Goal: Transaction & Acquisition: Purchase product/service

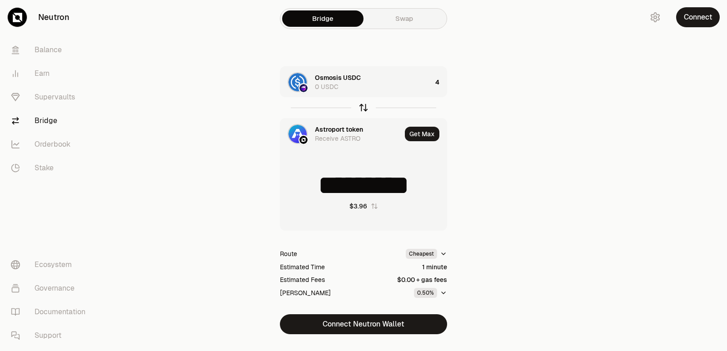
click at [362, 108] on icon "button" at bounding box center [363, 108] width 10 height 10
click at [361, 108] on icon "button" at bounding box center [363, 108] width 10 height 10
type input "*********"
click at [338, 126] on div "Astroport token" at bounding box center [339, 129] width 48 height 9
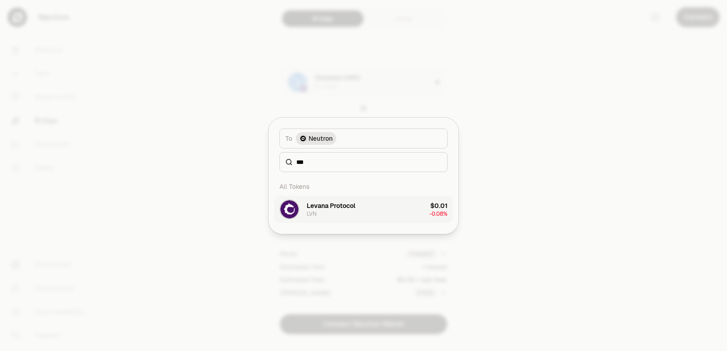
type input "***"
click at [347, 205] on div "Levana Protocol" at bounding box center [331, 205] width 49 height 9
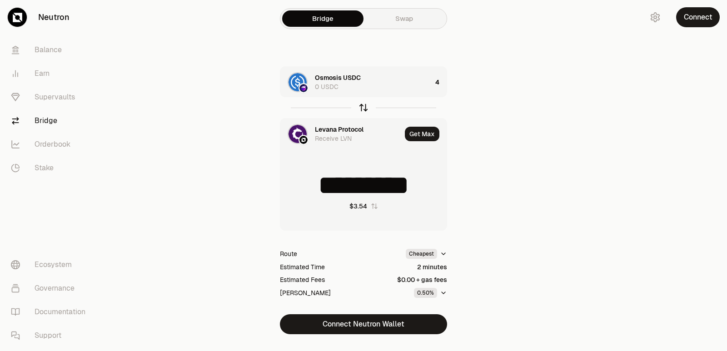
click at [362, 108] on icon "button" at bounding box center [363, 108] width 10 height 10
click at [362, 109] on icon "button" at bounding box center [363, 108] width 10 height 10
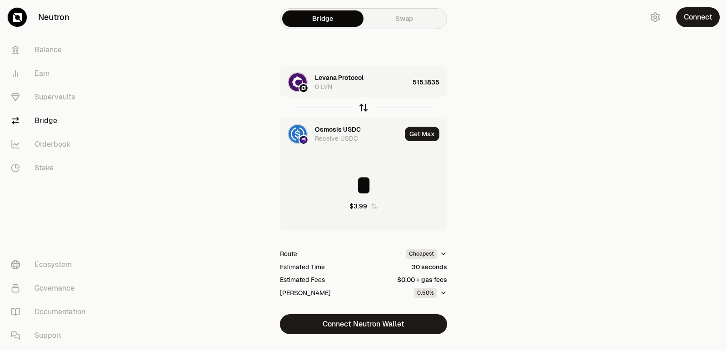
click at [362, 108] on icon "button" at bounding box center [363, 108] width 10 height 10
type input "*********"
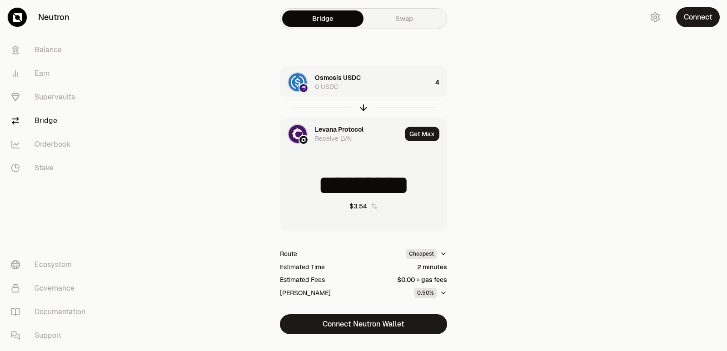
click at [371, 85] on div "Osmosis USDC 0 USDC" at bounding box center [373, 82] width 117 height 18
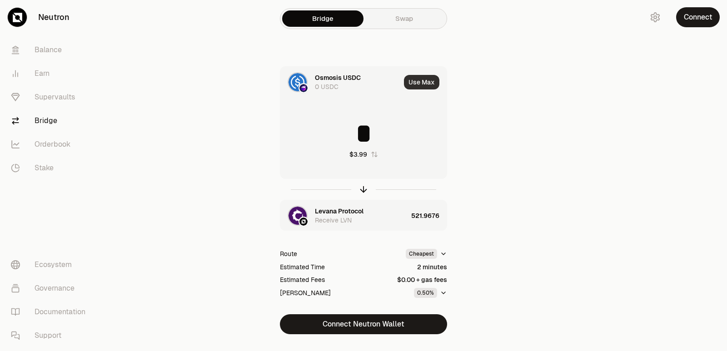
click at [417, 83] on button "Use Max" at bounding box center [421, 82] width 35 height 15
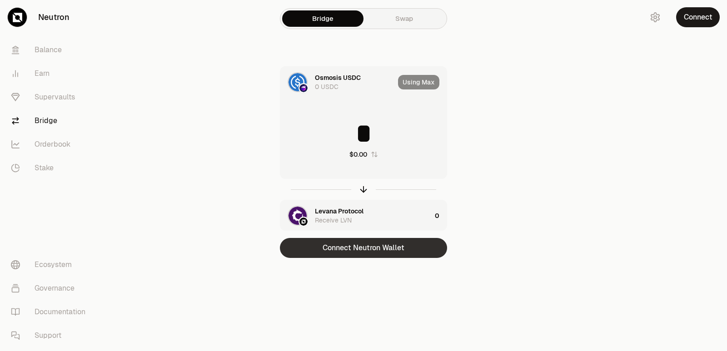
click at [349, 254] on button "Connect Neutron Wallet" at bounding box center [363, 248] width 167 height 20
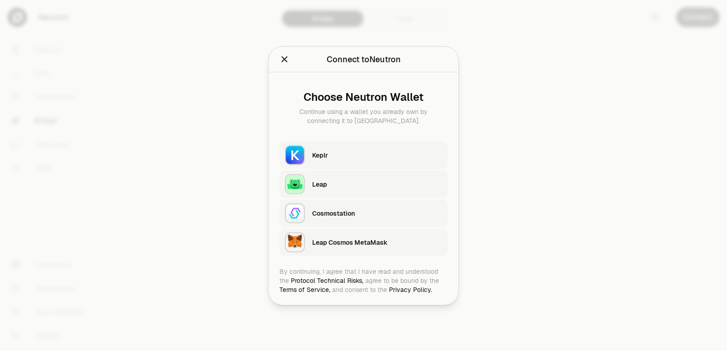
click at [340, 154] on div "Keplr" at bounding box center [377, 154] width 130 height 9
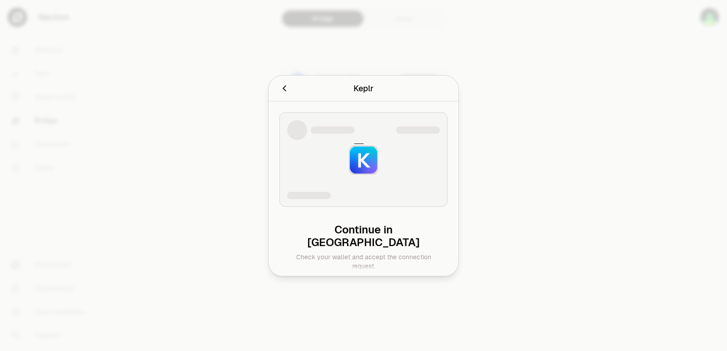
type input "*********"
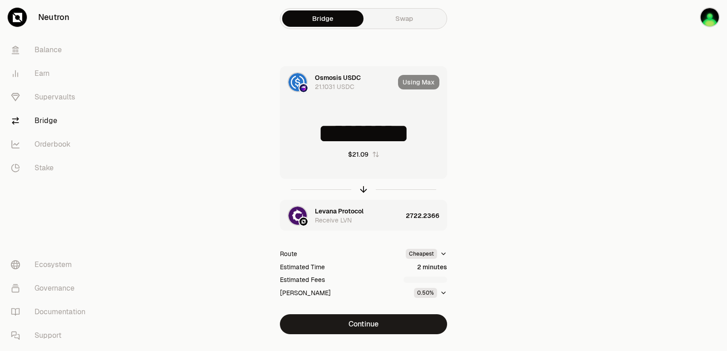
click at [425, 80] on div "Using Max" at bounding box center [422, 82] width 49 height 31
click at [361, 187] on icon "button" at bounding box center [363, 189] width 10 height 10
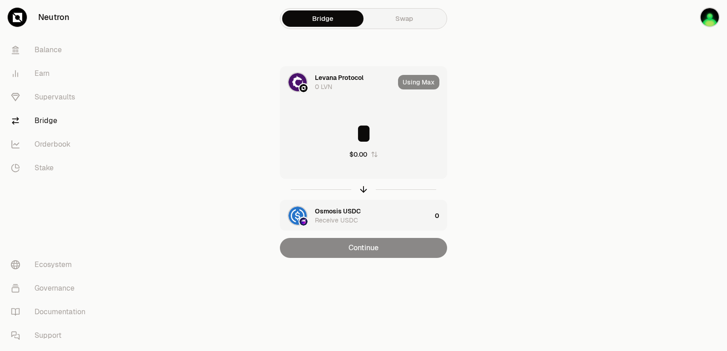
click at [343, 128] on input "*" at bounding box center [363, 133] width 166 height 27
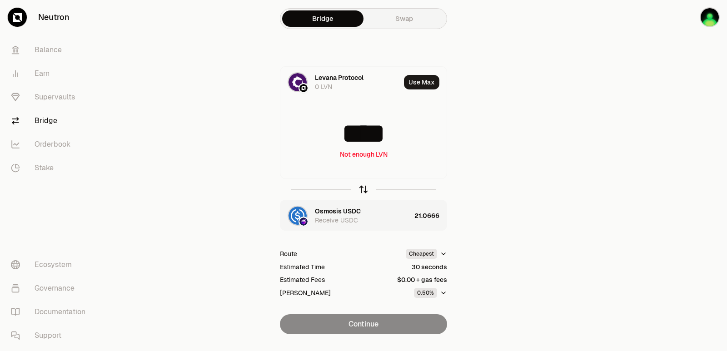
type input "****"
click at [364, 191] on icon "button" at bounding box center [363, 189] width 10 height 10
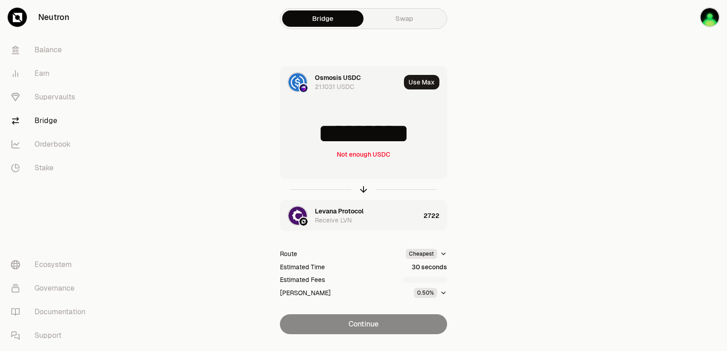
click at [379, 134] on input "*********" at bounding box center [363, 133] width 166 height 27
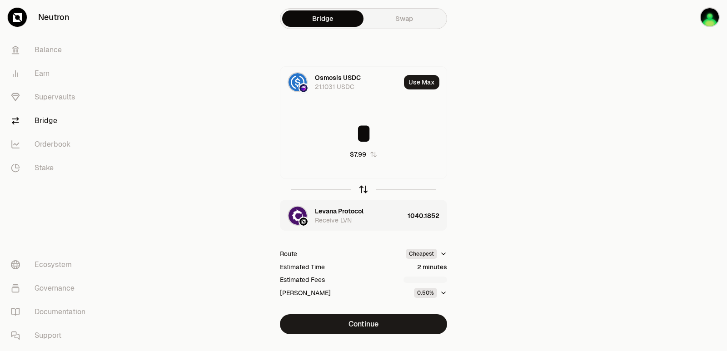
type input "*"
click at [366, 188] on icon "button" at bounding box center [363, 189] width 10 height 10
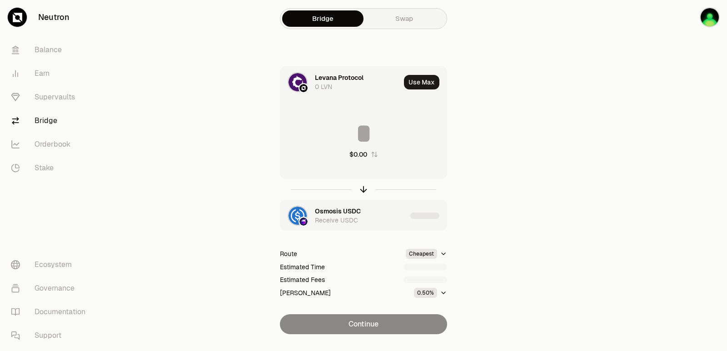
click at [340, 129] on input at bounding box center [363, 133] width 166 height 27
type input "****"
click at [363, 188] on icon "button" at bounding box center [363, 189] width 10 height 10
click at [356, 139] on input at bounding box center [363, 133] width 166 height 27
click at [356, 139] on input "********" at bounding box center [363, 133] width 166 height 27
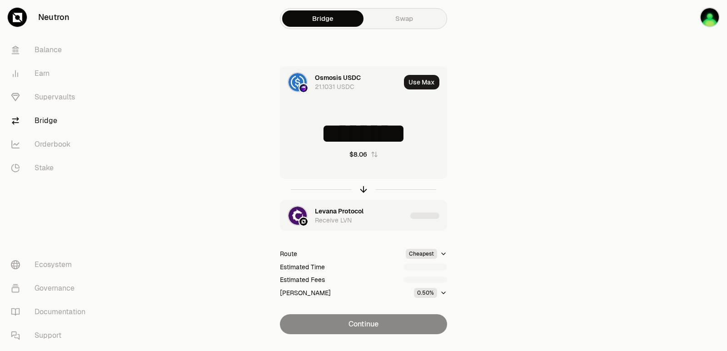
click at [356, 139] on input "********" at bounding box center [363, 133] width 166 height 27
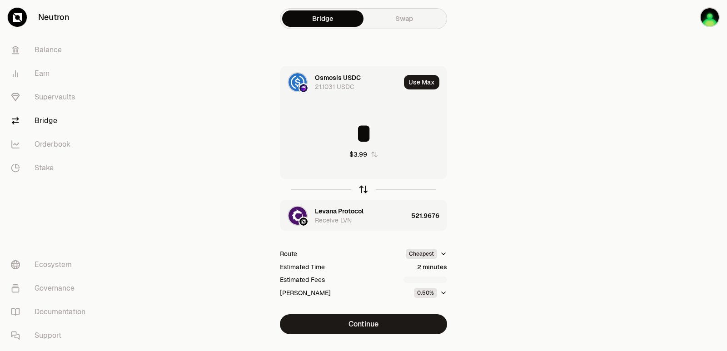
click at [365, 187] on icon "button" at bounding box center [363, 189] width 10 height 10
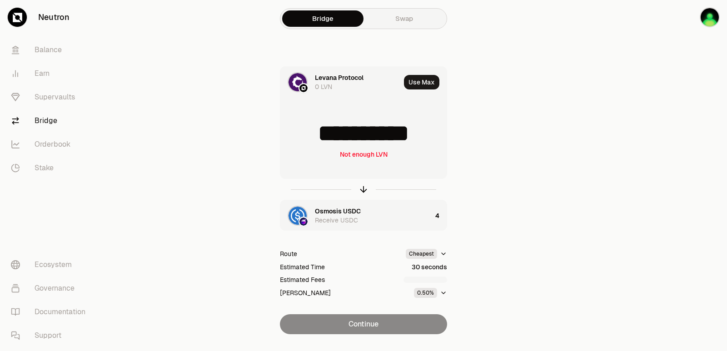
click at [364, 137] on input "**********" at bounding box center [363, 133] width 166 height 27
click at [364, 194] on icon "button" at bounding box center [363, 189] width 10 height 10
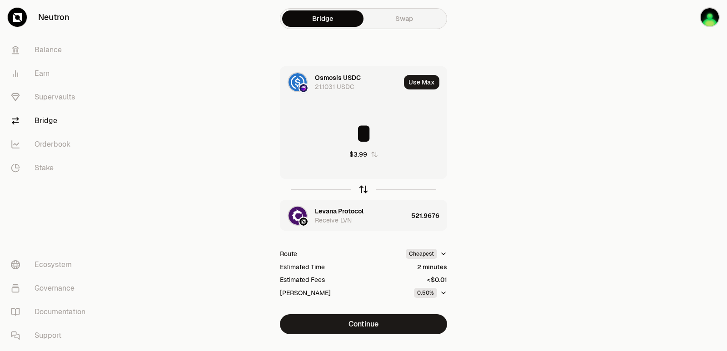
click at [364, 194] on icon "button" at bounding box center [363, 189] width 10 height 10
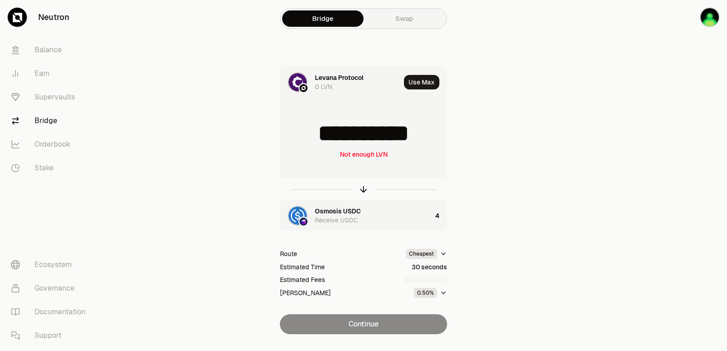
click at [339, 139] on input "**********" at bounding box center [363, 133] width 166 height 27
type input "******"
click at [365, 192] on icon "button" at bounding box center [363, 189] width 10 height 10
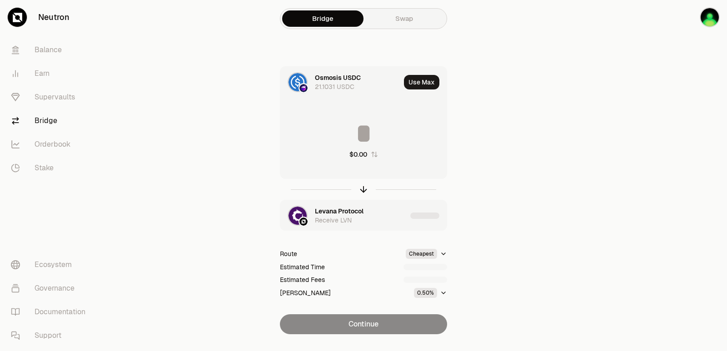
click at [355, 133] on input at bounding box center [363, 133] width 166 height 27
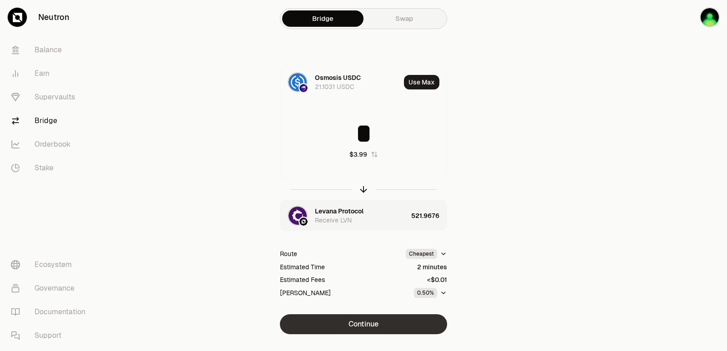
type input "*"
click at [369, 323] on button "Continue" at bounding box center [363, 324] width 167 height 20
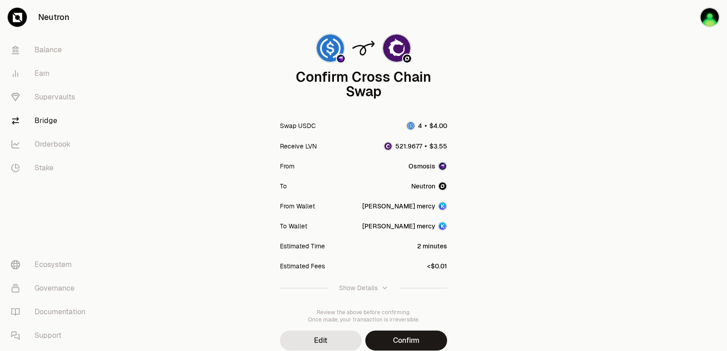
scroll to position [75, 0]
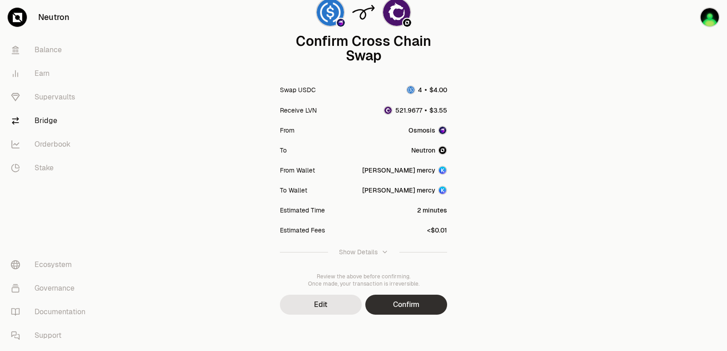
click at [399, 311] on button "Confirm" at bounding box center [406, 305] width 82 height 20
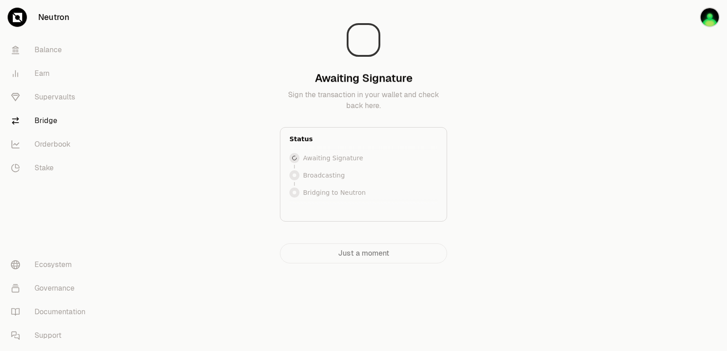
scroll to position [0, 0]
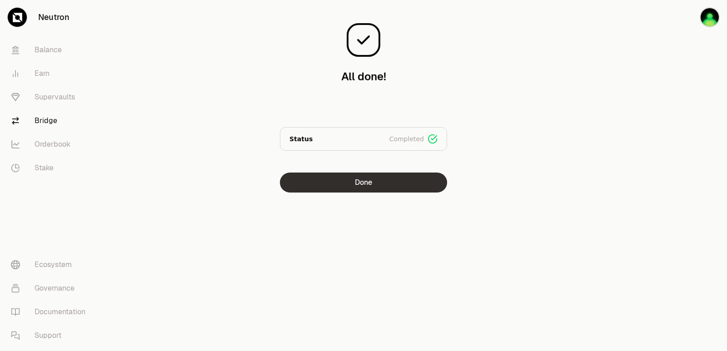
click at [375, 179] on button "Done" at bounding box center [363, 183] width 167 height 20
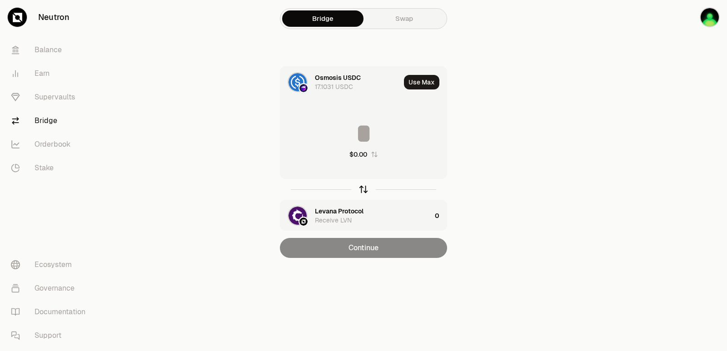
click at [367, 192] on icon "button" at bounding box center [363, 189] width 10 height 10
click at [420, 79] on button "Use Max" at bounding box center [421, 82] width 35 height 15
type input "*********"
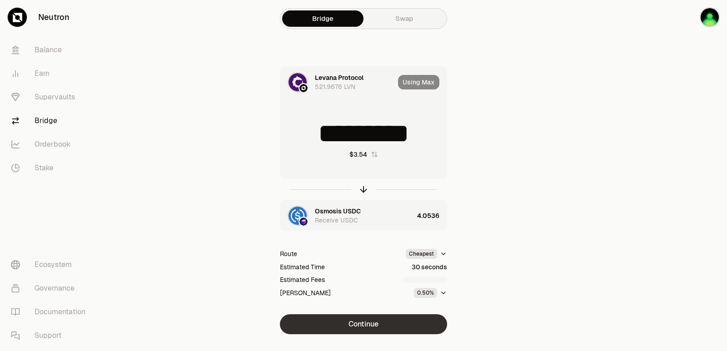
click at [362, 328] on button "Continue" at bounding box center [363, 324] width 167 height 20
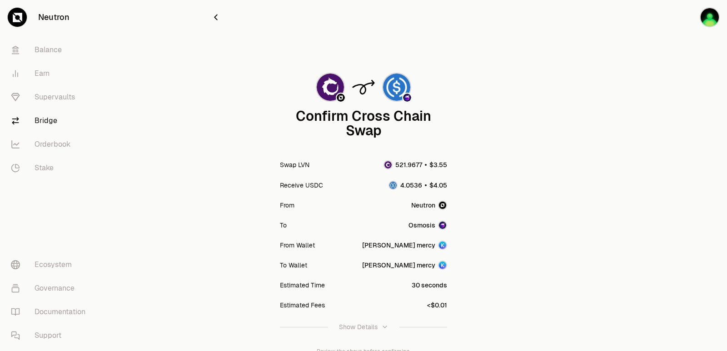
scroll to position [75, 0]
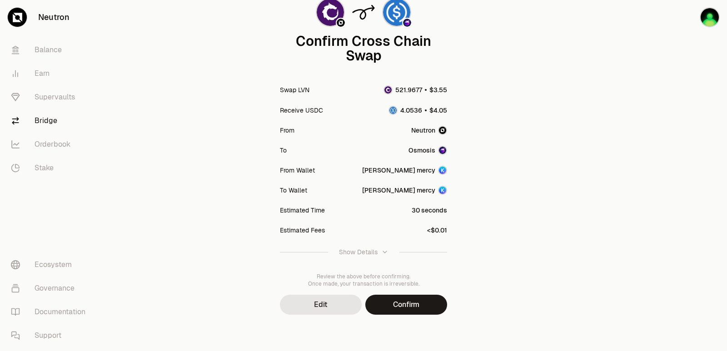
click at [421, 304] on button "Confirm" at bounding box center [406, 305] width 82 height 20
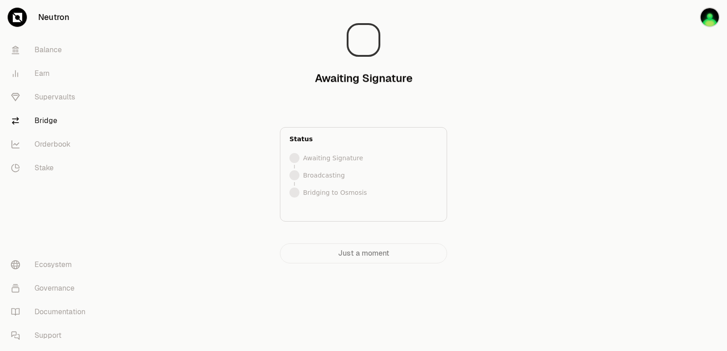
scroll to position [0, 0]
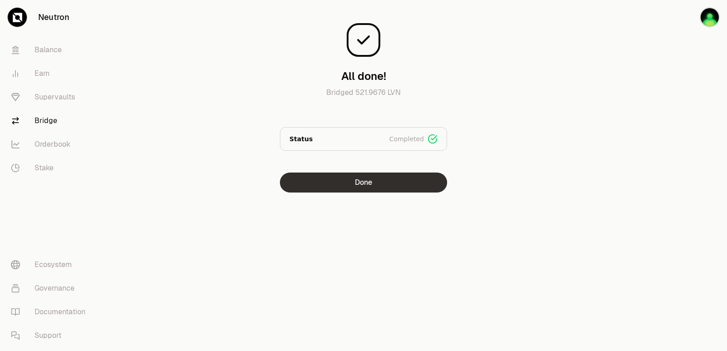
click at [341, 180] on button "Done" at bounding box center [363, 183] width 167 height 20
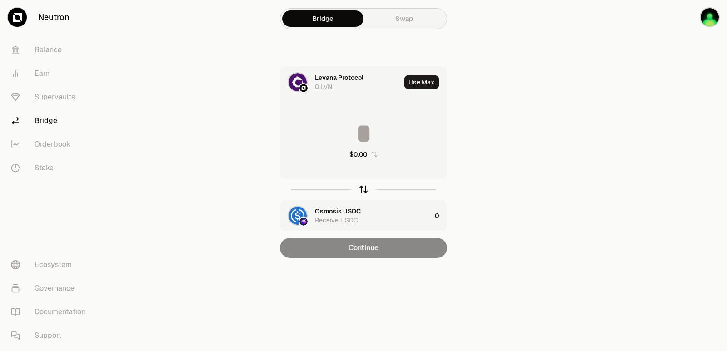
click at [361, 188] on icon "button" at bounding box center [363, 189] width 10 height 10
click at [374, 127] on input at bounding box center [363, 133] width 166 height 27
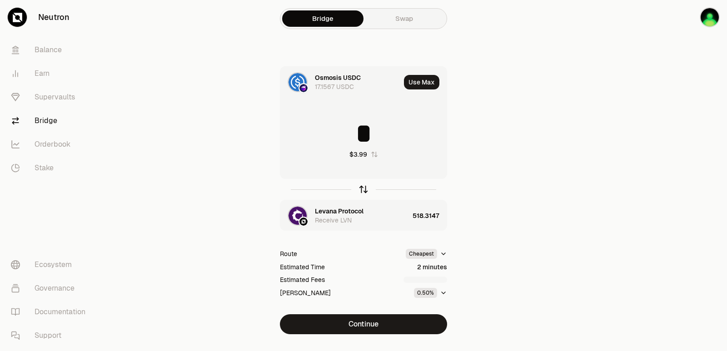
click at [364, 189] on icon "button" at bounding box center [363, 189] width 10 height 10
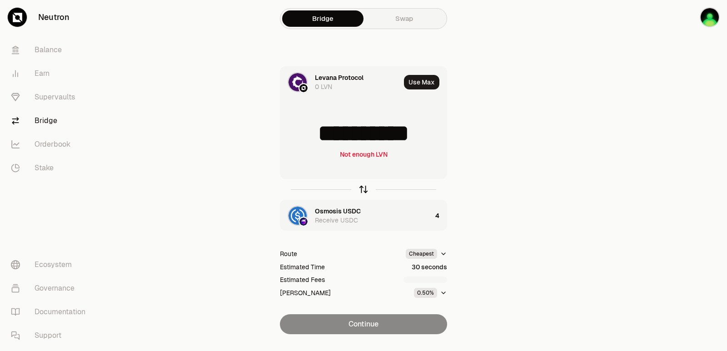
click at [364, 189] on icon "button" at bounding box center [363, 189] width 10 height 10
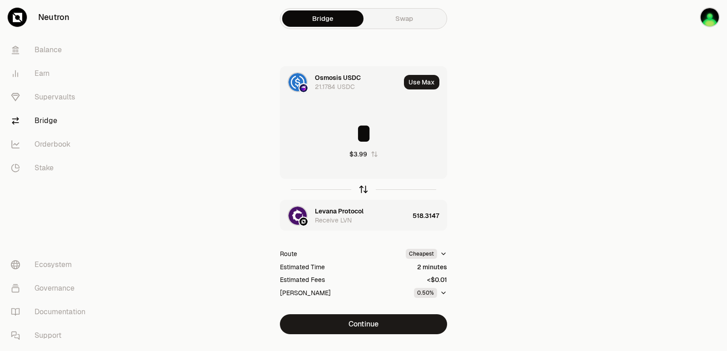
click at [364, 189] on icon "button" at bounding box center [363, 189] width 10 height 10
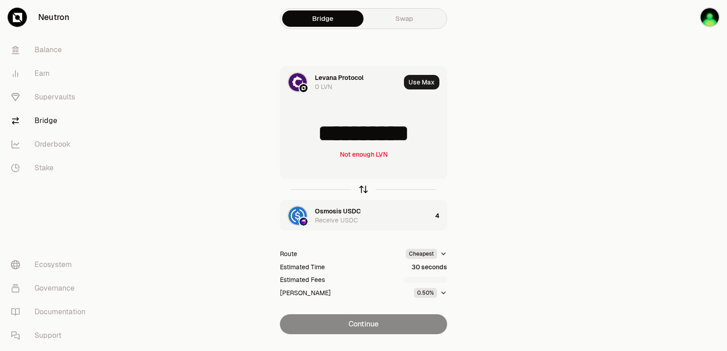
click at [364, 189] on icon "button" at bounding box center [363, 189] width 10 height 10
type input "*"
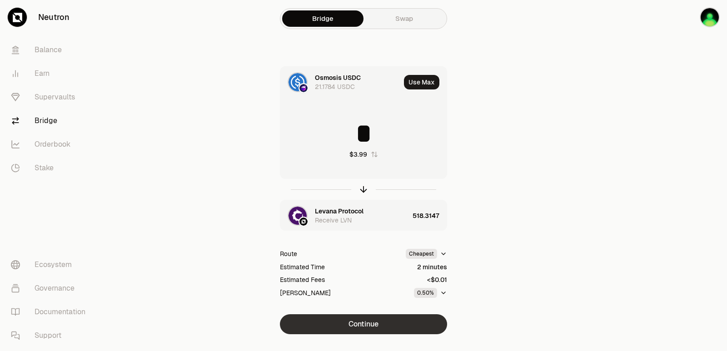
click at [361, 323] on button "Continue" at bounding box center [363, 324] width 167 height 20
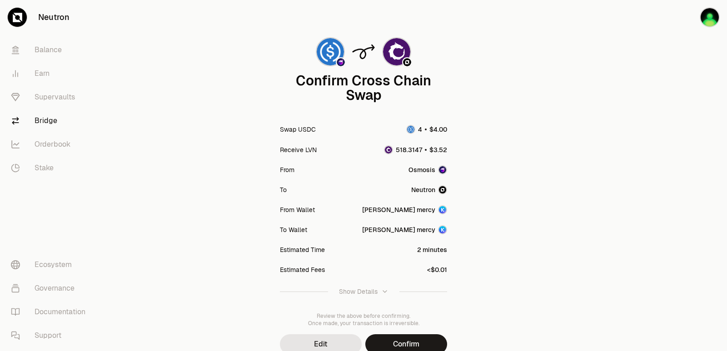
scroll to position [75, 0]
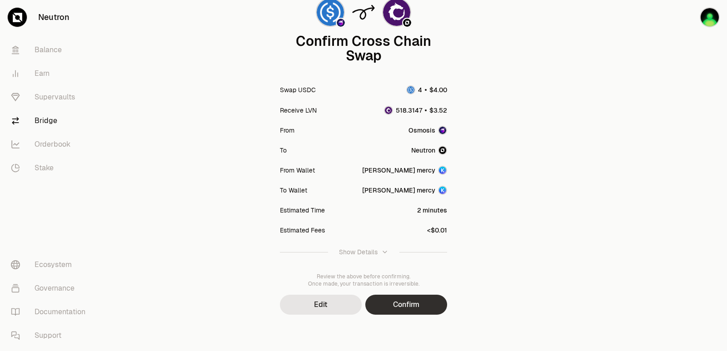
click at [418, 298] on button "Confirm" at bounding box center [406, 305] width 82 height 20
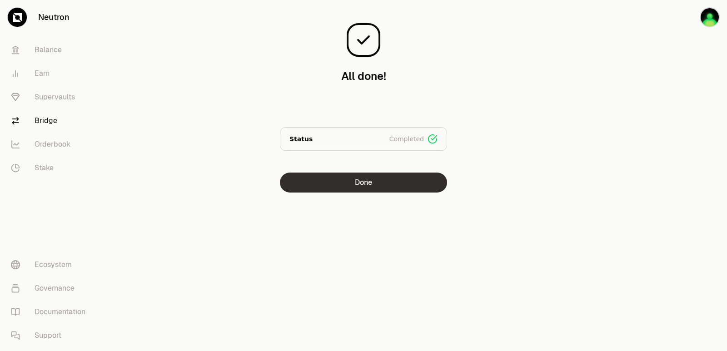
click at [414, 179] on button "Done" at bounding box center [363, 183] width 167 height 20
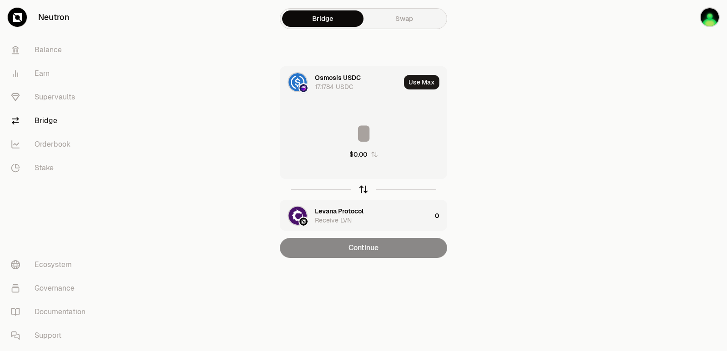
click at [364, 191] on icon "button" at bounding box center [363, 189] width 10 height 10
click at [422, 78] on button "Use Max" at bounding box center [421, 82] width 35 height 15
type input "**********"
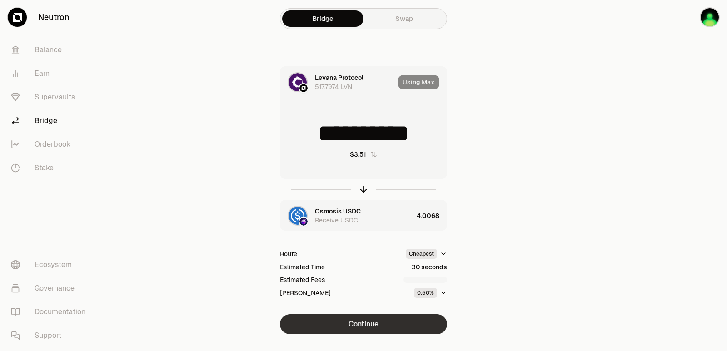
click at [378, 324] on button "Continue" at bounding box center [363, 324] width 167 height 20
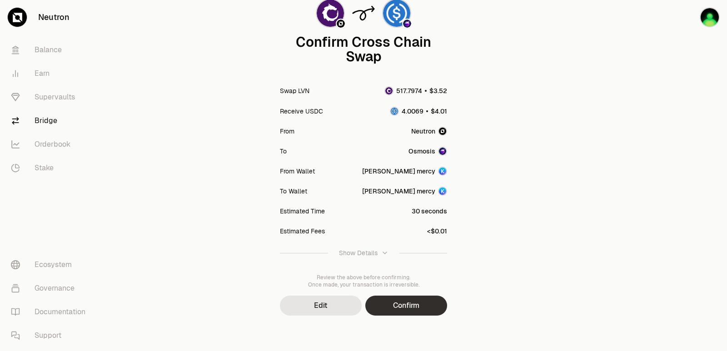
scroll to position [75, 0]
click at [408, 305] on button "Confirm" at bounding box center [406, 305] width 82 height 20
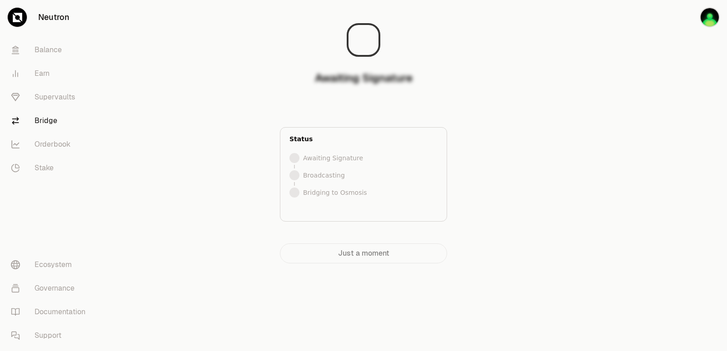
scroll to position [0, 0]
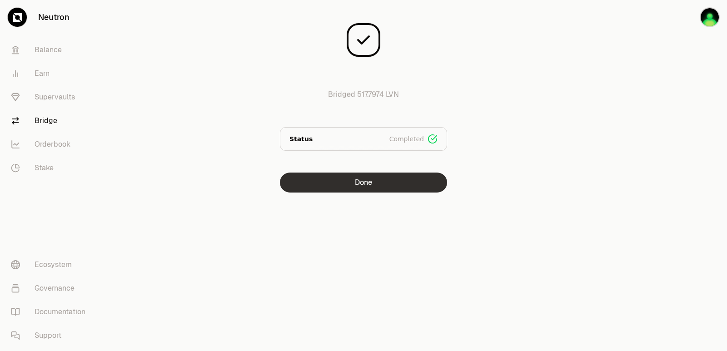
click at [365, 187] on button "Done" at bounding box center [363, 183] width 167 height 20
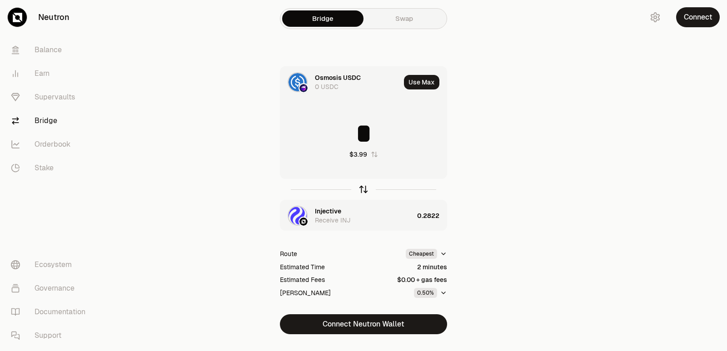
click at [361, 188] on icon "button" at bounding box center [363, 189] width 10 height 10
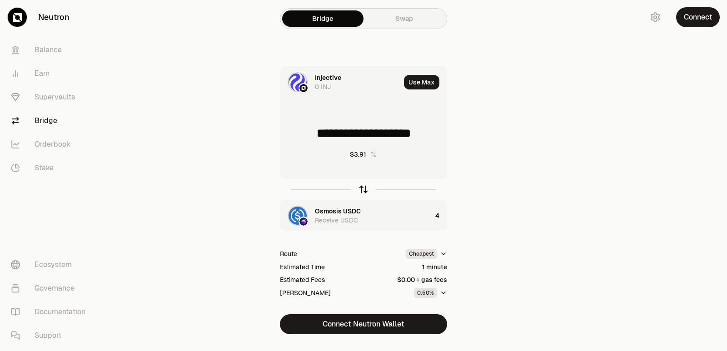
click at [362, 188] on icon "button" at bounding box center [363, 189] width 10 height 10
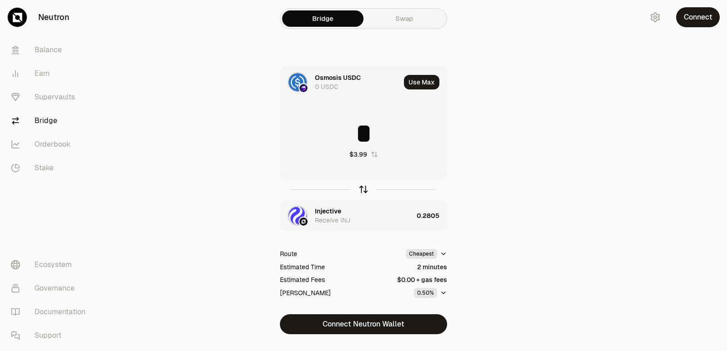
click at [362, 188] on icon "button" at bounding box center [364, 188] width 6 height 3
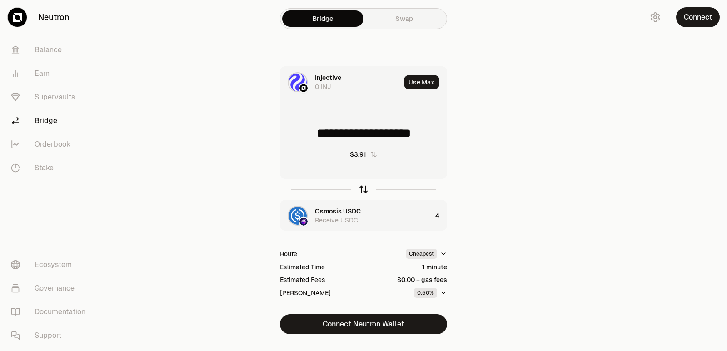
click at [362, 188] on icon "button" at bounding box center [364, 188] width 6 height 3
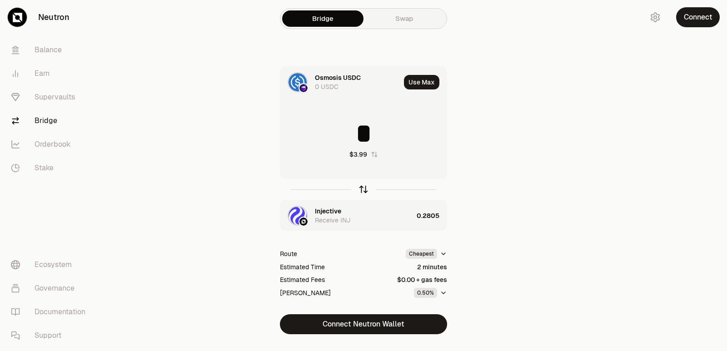
click at [361, 189] on icon "button" at bounding box center [364, 188] width 6 height 3
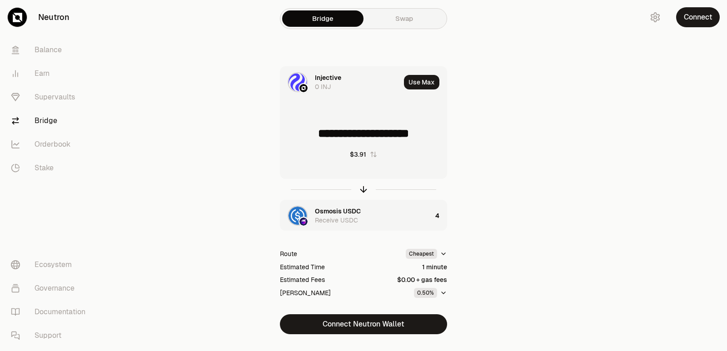
drag, startPoint x: 436, startPoint y: 134, endPoint x: 313, endPoint y: 132, distance: 123.2
click at [313, 132] on input "**********" at bounding box center [363, 133] width 166 height 27
type input "******"
click at [363, 189] on icon "button" at bounding box center [363, 189] width 10 height 10
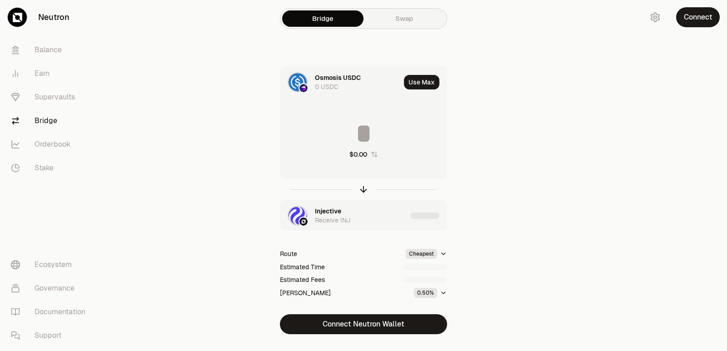
click at [358, 134] on input at bounding box center [363, 133] width 166 height 27
drag, startPoint x: 426, startPoint y: 129, endPoint x: 346, endPoint y: 131, distance: 79.6
click at [346, 131] on input "********" at bounding box center [363, 133] width 166 height 27
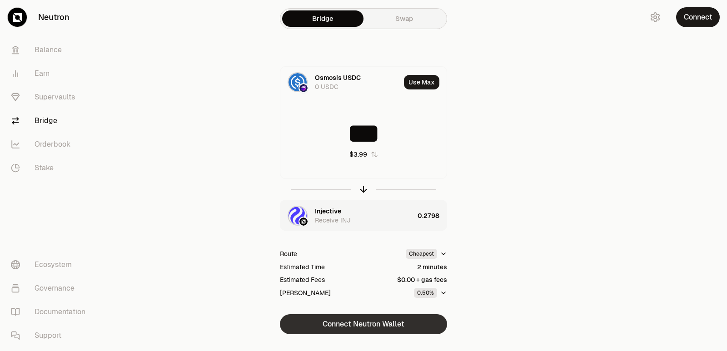
type input "***"
click at [362, 324] on button "Connect Neutron Wallet" at bounding box center [363, 324] width 167 height 20
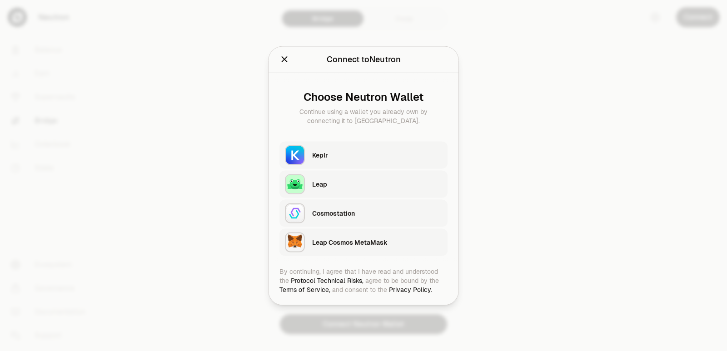
click at [341, 157] on div "Keplr" at bounding box center [377, 154] width 130 height 9
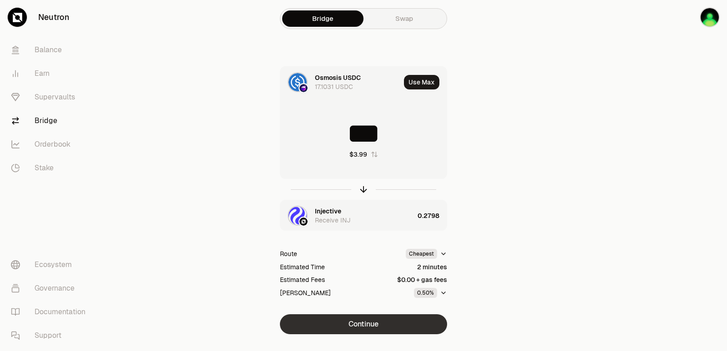
click at [378, 330] on button "Continue" at bounding box center [363, 324] width 167 height 20
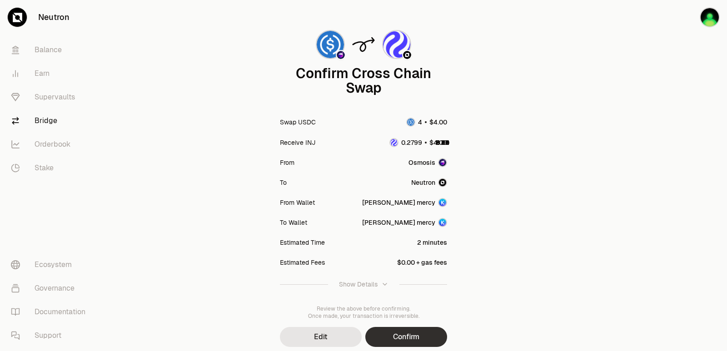
scroll to position [75, 0]
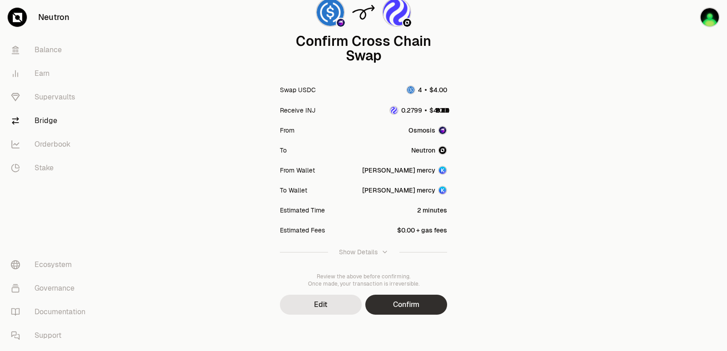
click at [398, 299] on button "Confirm" at bounding box center [406, 305] width 82 height 20
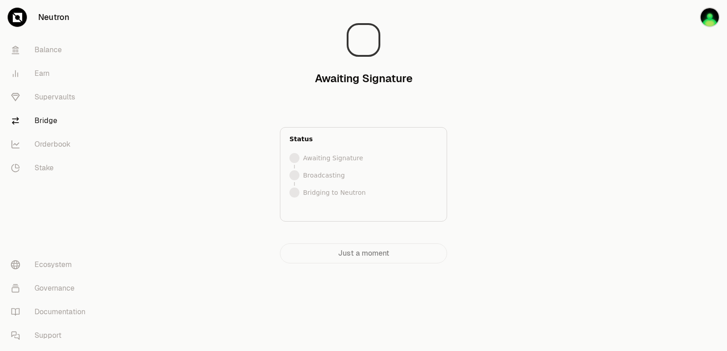
scroll to position [0, 0]
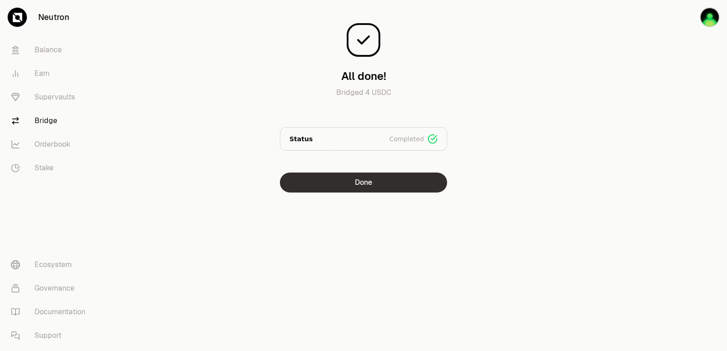
click at [370, 184] on button "Done" at bounding box center [363, 183] width 167 height 20
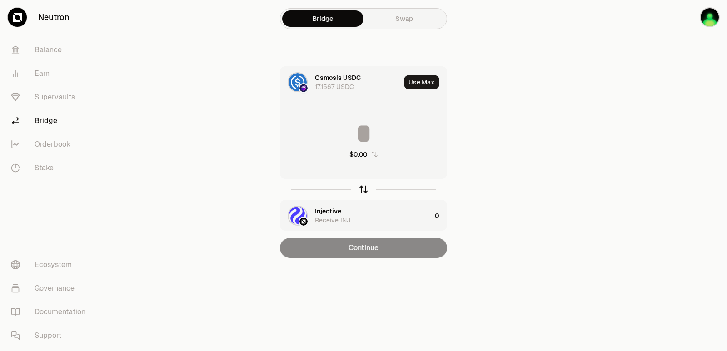
click at [362, 189] on icon "button" at bounding box center [363, 189] width 10 height 10
click at [425, 82] on button "Use Max" at bounding box center [421, 82] width 35 height 15
type input "**********"
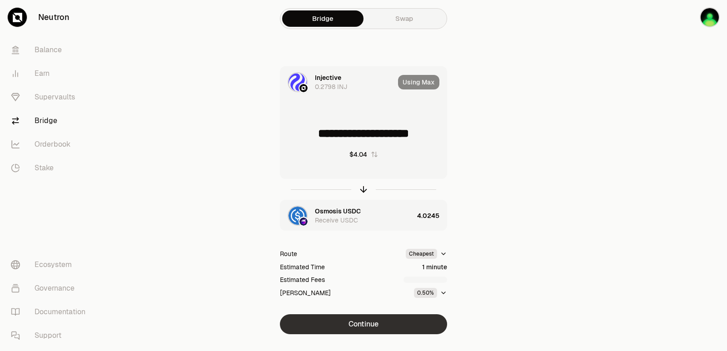
click at [368, 329] on button "Continue" at bounding box center [363, 324] width 167 height 20
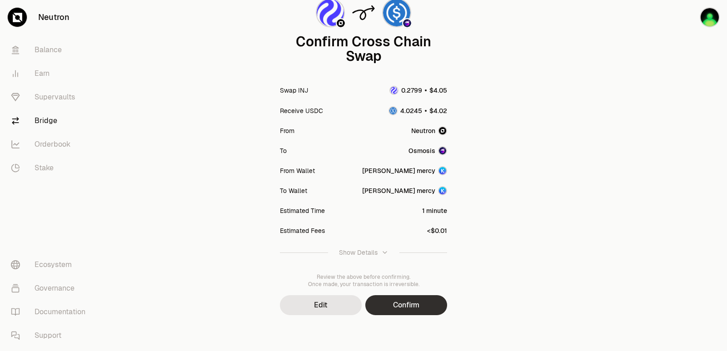
scroll to position [75, 0]
click at [425, 297] on button "Confirm" at bounding box center [406, 305] width 82 height 20
